Goal: Task Accomplishment & Management: Manage account settings

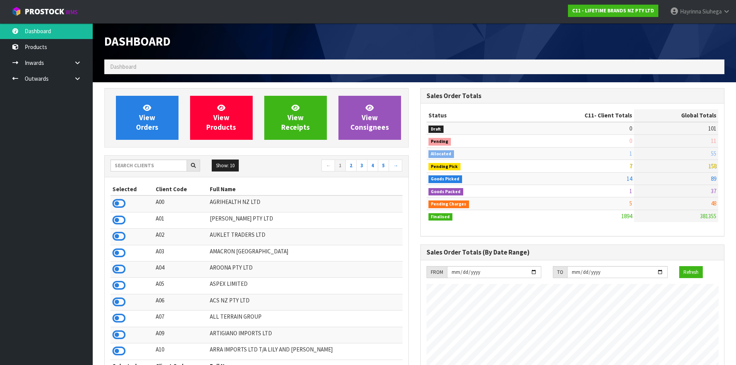
scroll to position [585, 316]
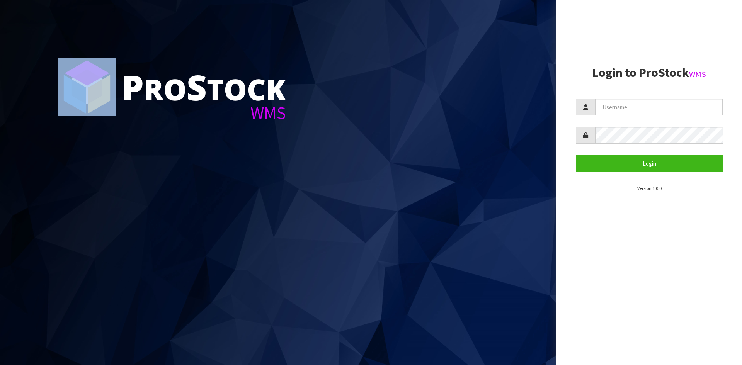
click at [310, 152] on section "P ro S tock WMS" at bounding box center [278, 182] width 556 height 365
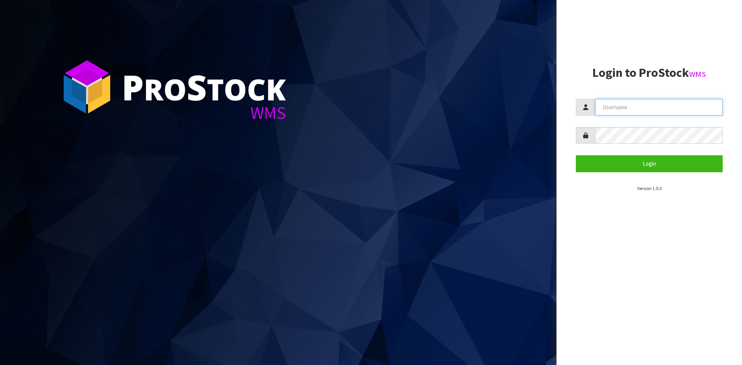
click at [636, 103] on input "text" at bounding box center [658, 107] width 127 height 17
type input "KARLENE"
click at [575, 155] on button "Login" at bounding box center [648, 163] width 147 height 17
